Goal: Information Seeking & Learning: Learn about a topic

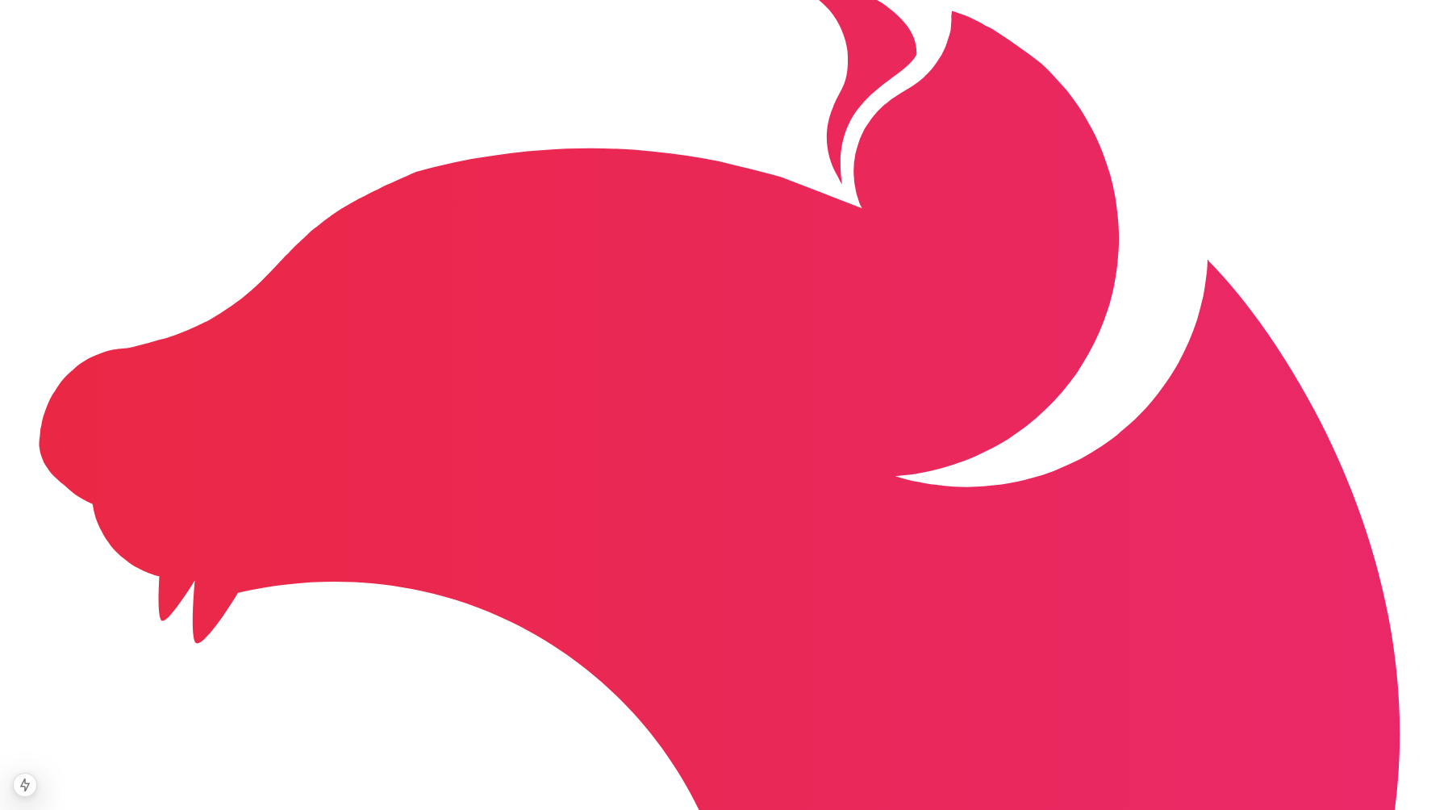
scroll to position [2498, 0]
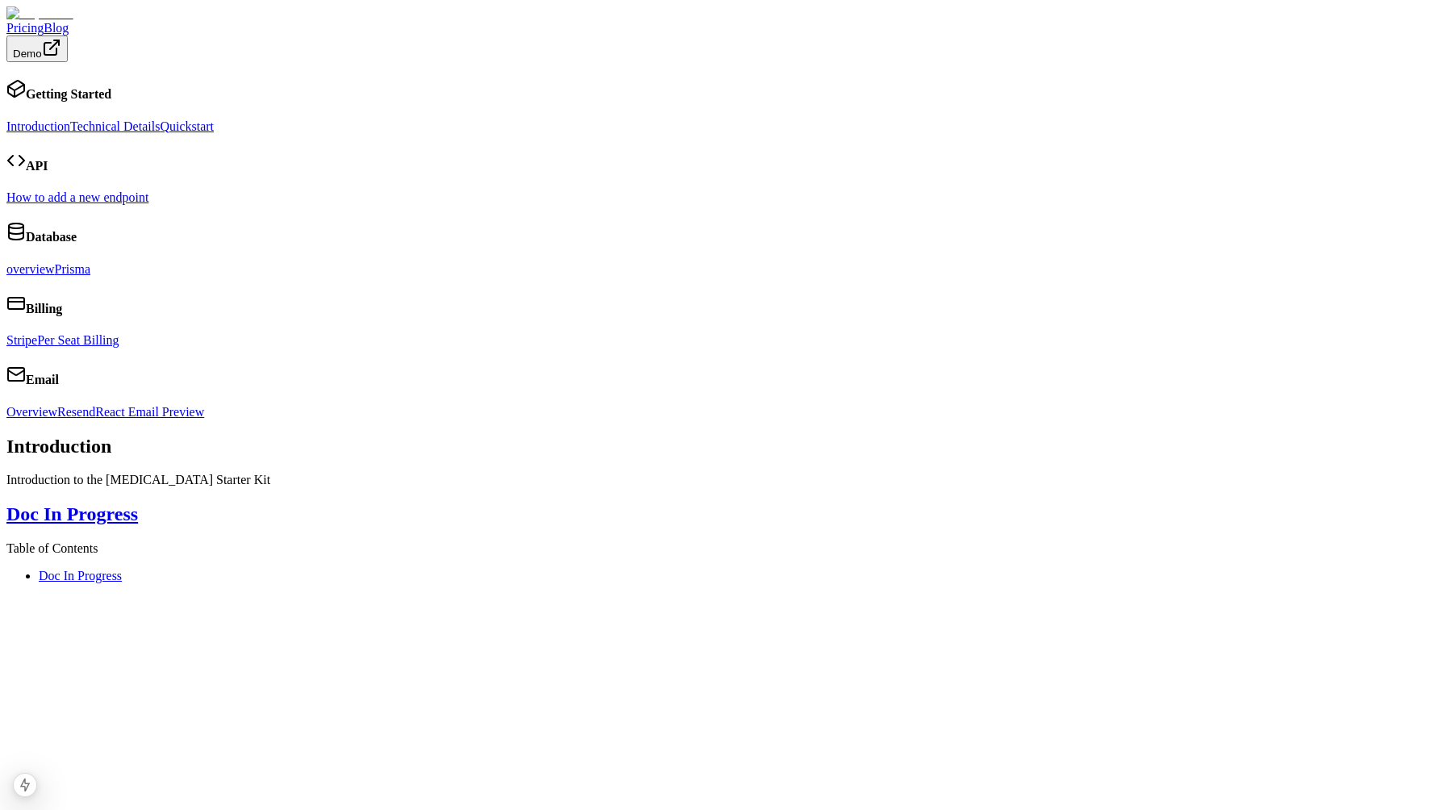
click at [90, 276] on link "Prisma" at bounding box center [72, 269] width 35 height 14
click at [55, 276] on link "overview" at bounding box center [30, 269] width 48 height 14
